Goal: Information Seeking & Learning: Understand process/instructions

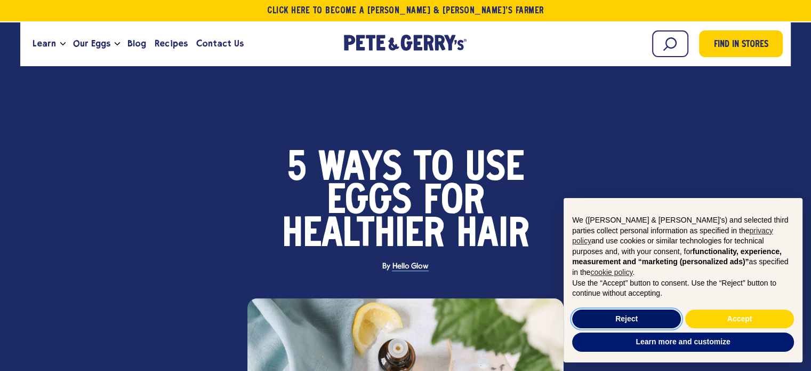
click at [640, 317] on button "Reject" at bounding box center [626, 318] width 109 height 19
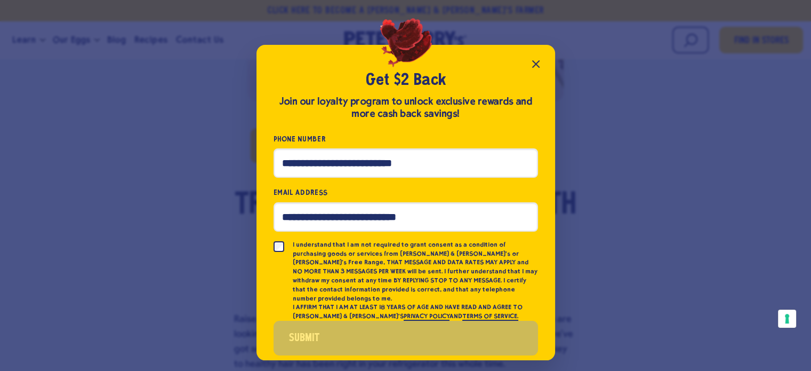
scroll to position [542, 0]
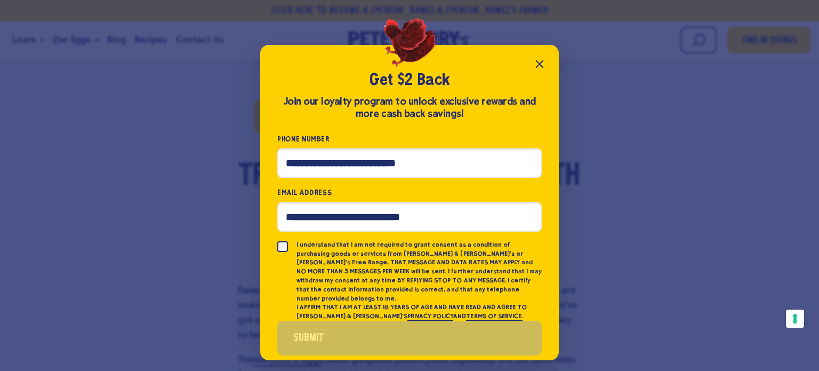
click at [535, 61] on icon "Close popup" at bounding box center [539, 64] width 13 height 13
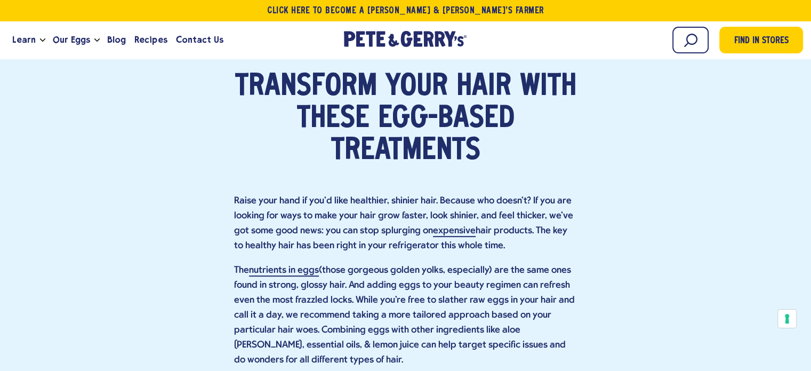
scroll to position [632, 0]
click at [444, 111] on h2 "Transform Your Hair with These Egg-Based Treatments" at bounding box center [406, 119] width 344 height 96
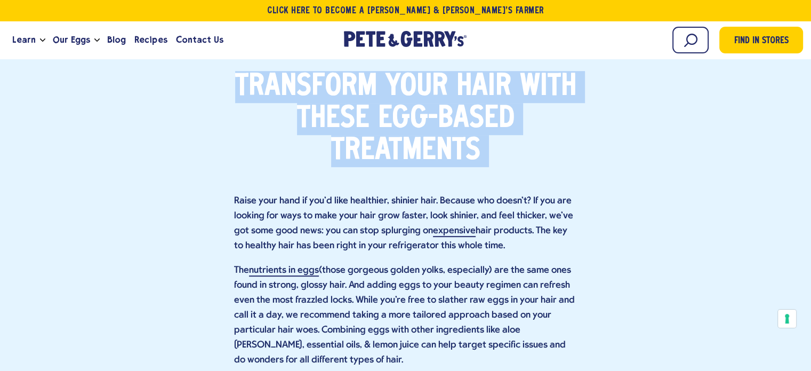
click at [444, 111] on h2 "Transform Your Hair with These Egg-Based Treatments" at bounding box center [406, 119] width 344 height 96
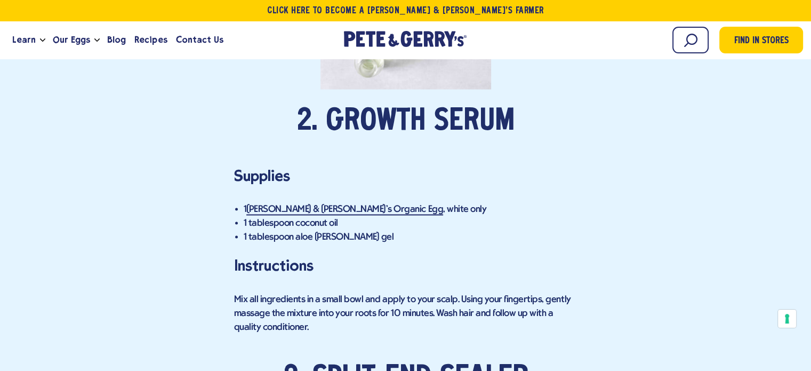
scroll to position [1973, 0]
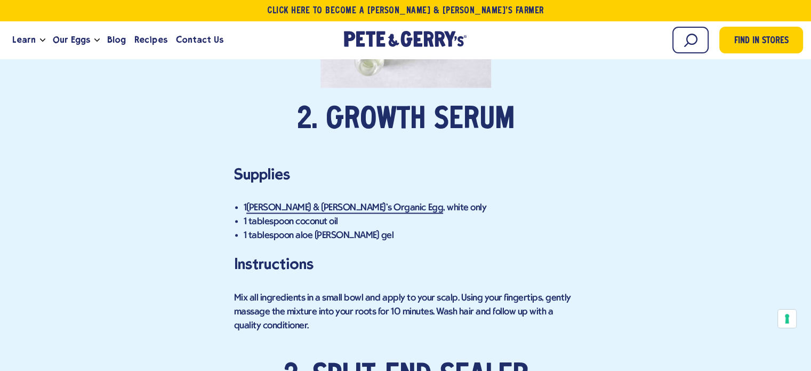
click at [527, 326] on div "Transform Your Hair with These Egg-Based Treatments Raise your hand if you’d li…" at bounding box center [406, 175] width 344 height 2893
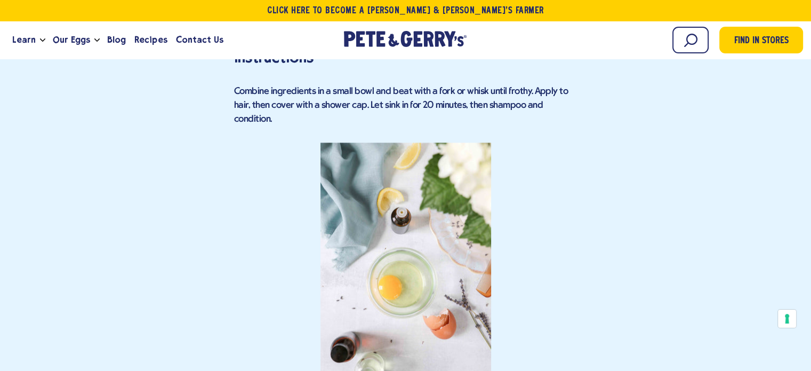
scroll to position [1645, 0]
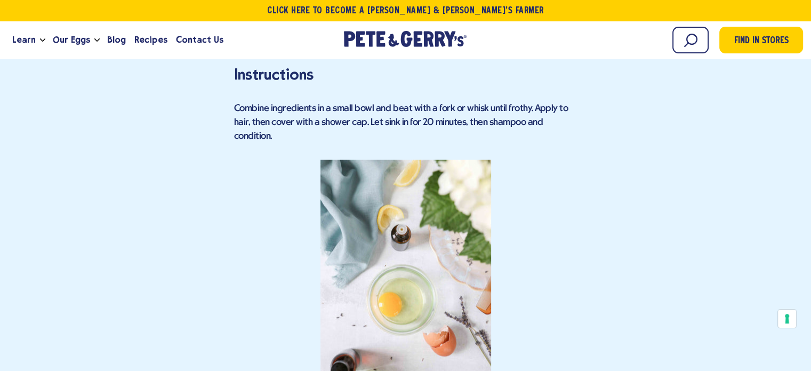
click at [523, 83] on div "1. Moisture mask Supplies 2 [PERSON_NAME] & [PERSON_NAME]'s Organic Eggs 1 teas…" at bounding box center [406, 158] width 344 height 515
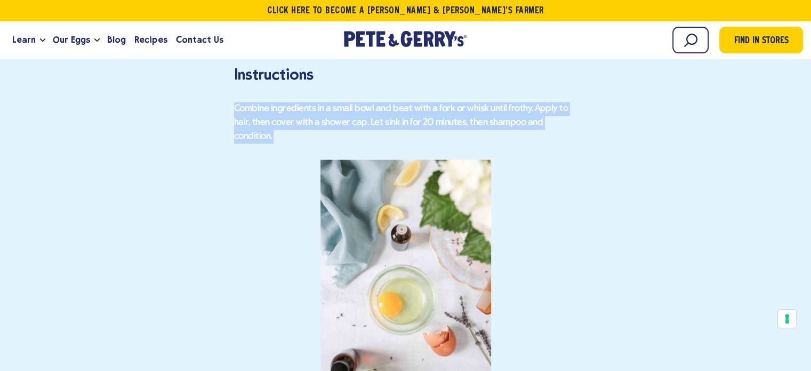
click at [523, 83] on div "1. Moisture mask Supplies 2 [PERSON_NAME] & [PERSON_NAME]'s Organic Eggs 1 teas…" at bounding box center [406, 158] width 344 height 515
click at [357, 102] on div "Combine ingredients in a small bowl and beat with a fork or whisk until frothy.…" at bounding box center [406, 259] width 344 height 314
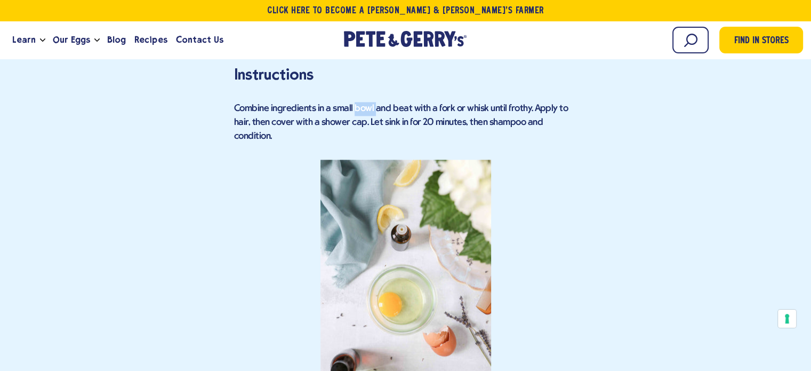
click at [357, 102] on div "Combine ingredients in a small bowl and beat with a fork or whisk until frothy.…" at bounding box center [406, 259] width 344 height 314
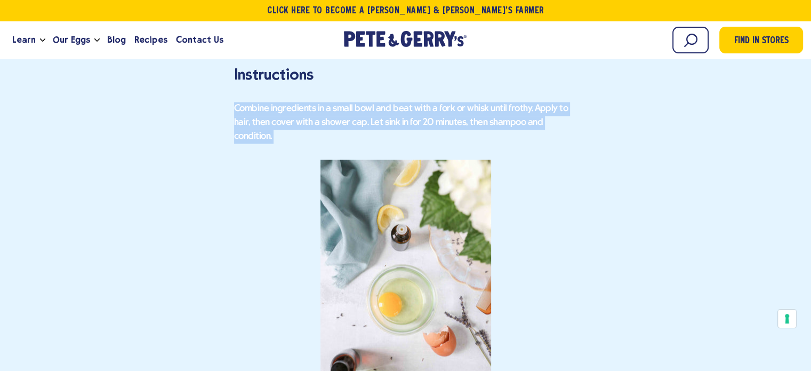
click at [357, 102] on div "Combine ingredients in a small bowl and beat with a fork or whisk until frothy.…" at bounding box center [406, 259] width 344 height 314
click at [280, 102] on div "Combine ingredients in a small bowl and beat with a fork or whisk until frothy.…" at bounding box center [406, 259] width 344 height 314
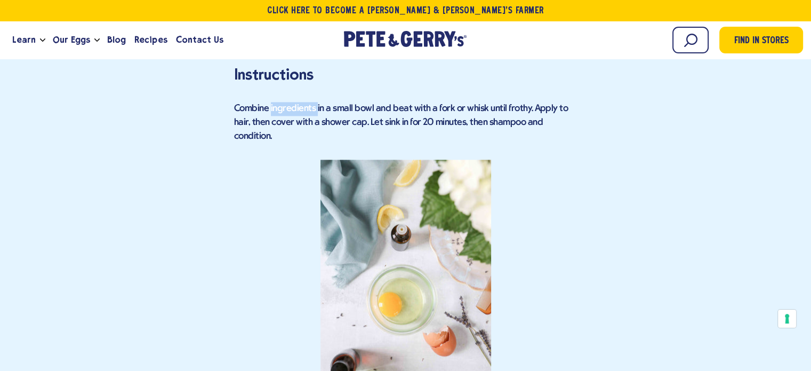
click at [280, 102] on div "Combine ingredients in a small bowl and beat with a fork or whisk until frothy.…" at bounding box center [406, 259] width 344 height 314
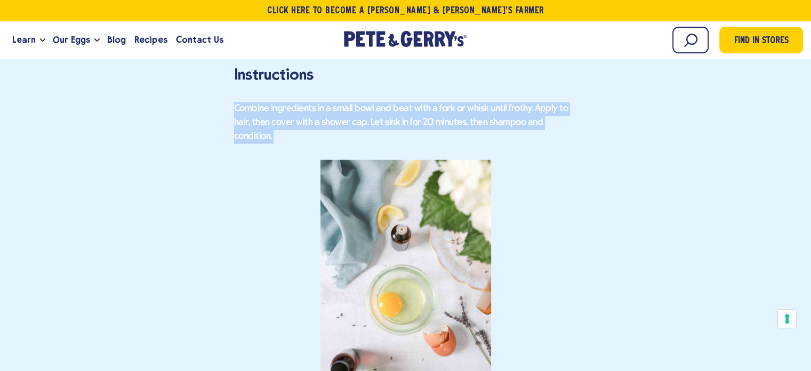
click at [280, 102] on div "Combine ingredients in a small bowl and beat with a fork or whisk until frothy.…" at bounding box center [406, 259] width 344 height 314
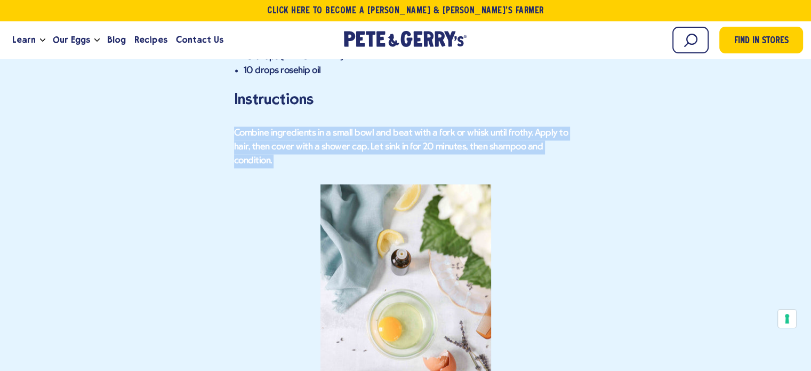
scroll to position [1621, 0]
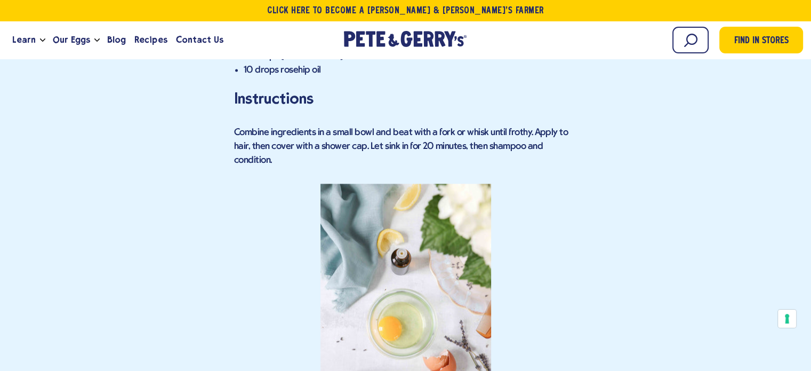
click at [273, 87] on h3 "Instructions" at bounding box center [406, 98] width 344 height 23
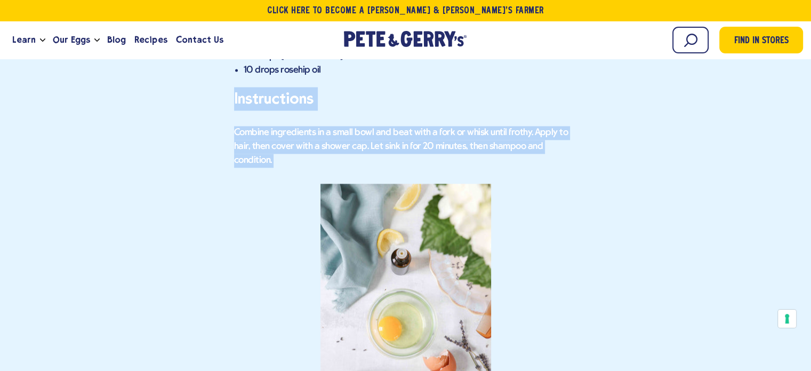
drag, startPoint x: 273, startPoint y: 82, endPoint x: 357, endPoint y: 134, distance: 98.9
click at [357, 134] on div "1. Moisture mask Supplies 2 [PERSON_NAME] & [PERSON_NAME]'s Organic Eggs 1 teas…" at bounding box center [406, 182] width 344 height 515
click at [357, 134] on div "Combine ingredients in a small bowl and beat with a fork or whisk until frothy.…" at bounding box center [406, 283] width 344 height 314
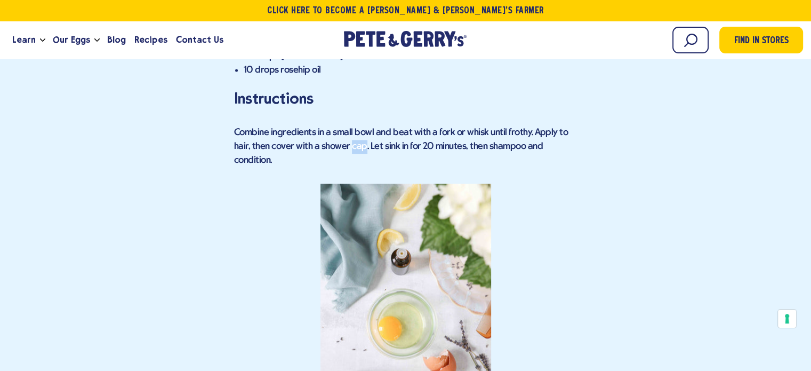
click at [357, 134] on div "Combine ingredients in a small bowl and beat with a fork or whisk until frothy.…" at bounding box center [406, 283] width 344 height 314
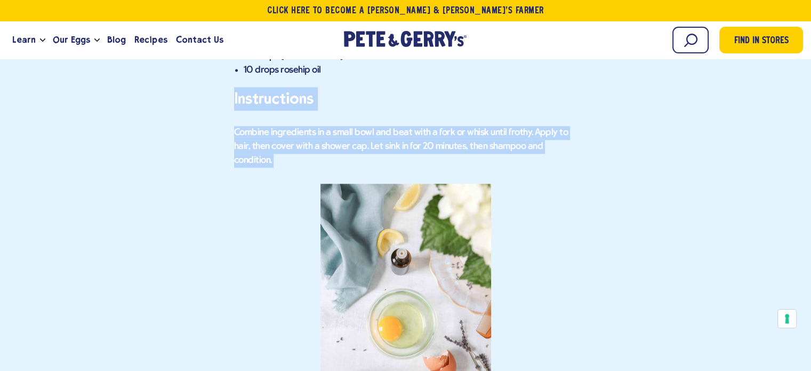
drag, startPoint x: 357, startPoint y: 134, endPoint x: 249, endPoint y: 75, distance: 123.2
click at [249, 75] on div "1. Moisture mask Supplies 2 [PERSON_NAME] & [PERSON_NAME]'s Organic Eggs 1 teas…" at bounding box center [406, 182] width 344 height 515
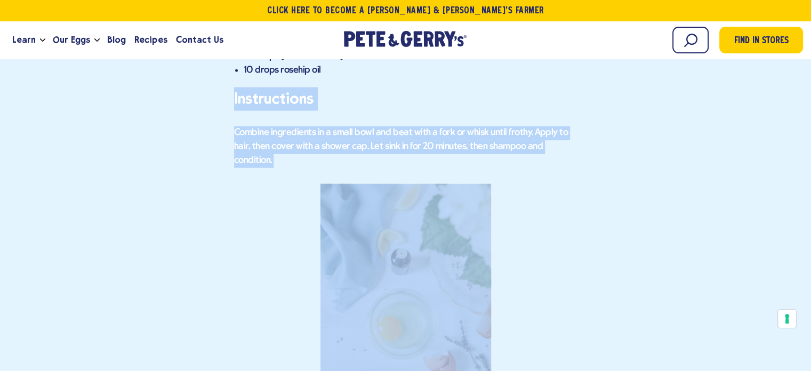
drag, startPoint x: 231, startPoint y: 79, endPoint x: 403, endPoint y: 235, distance: 232.7
